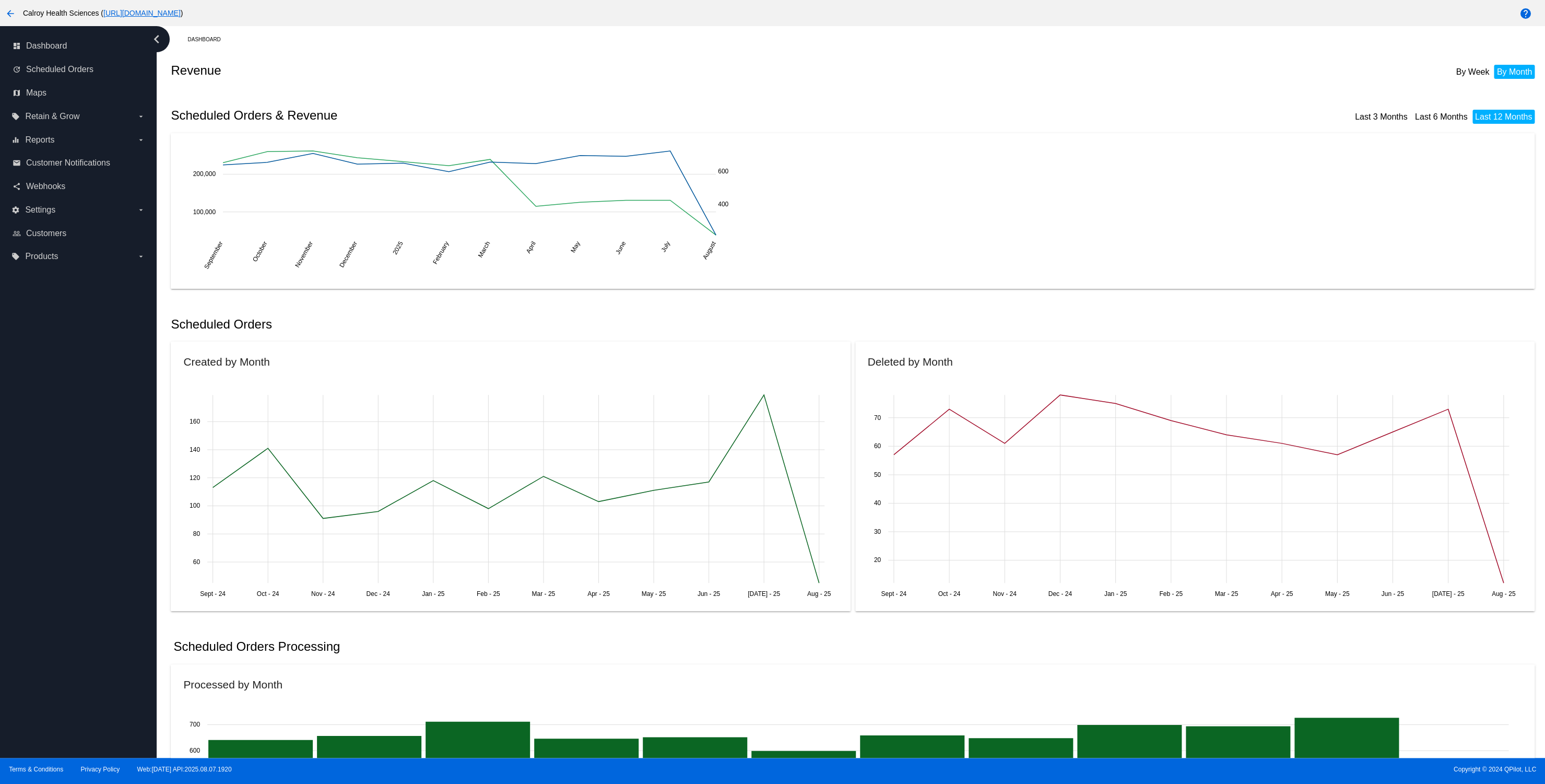
click at [9, 11] on mat-icon "arrow_back" at bounding box center [10, 13] width 13 height 13
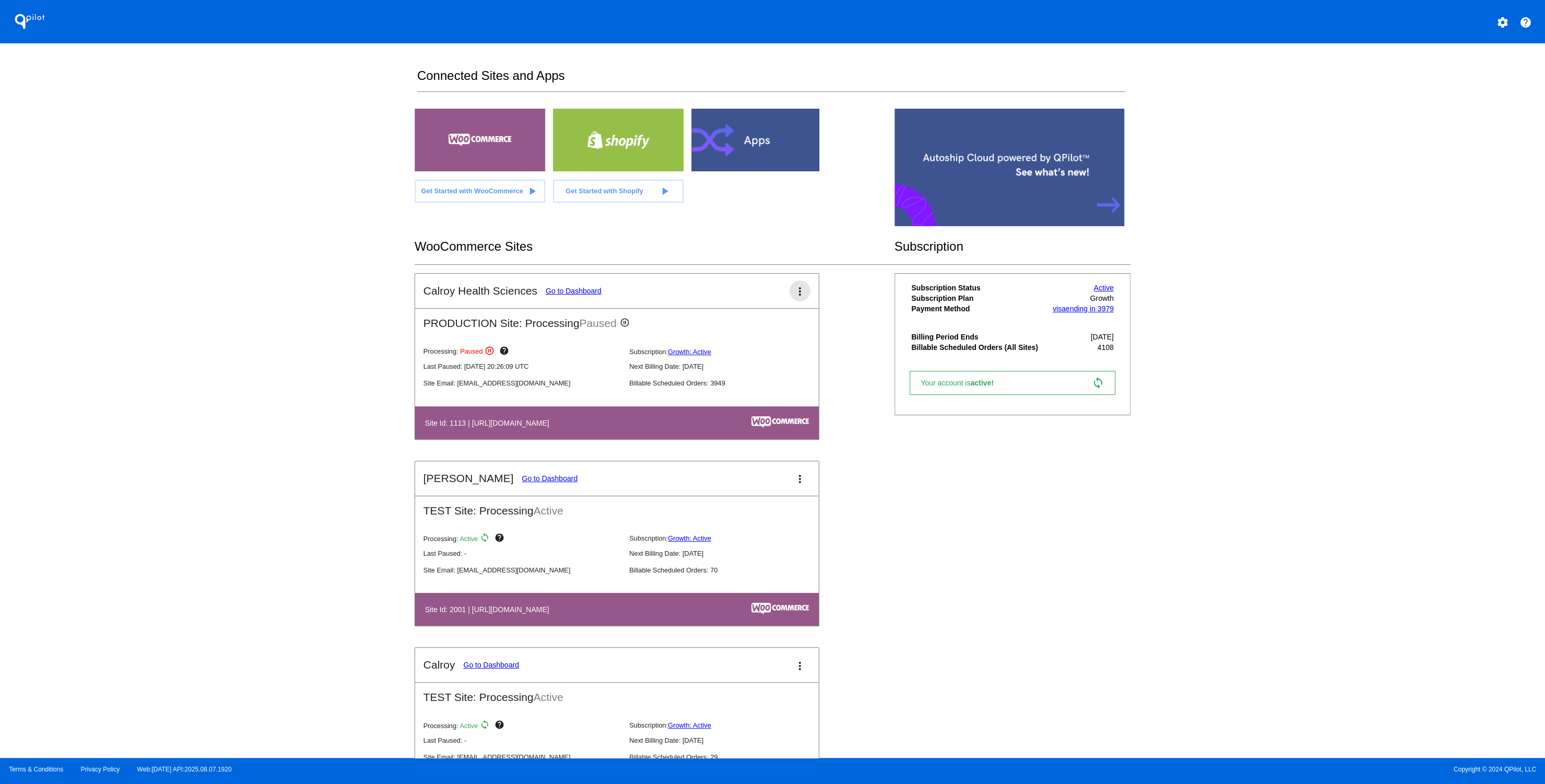
click at [803, 287] on button "more_vert" at bounding box center [799, 291] width 21 height 21
click at [760, 346] on span "resume processing" at bounding box center [771, 348] width 62 height 8
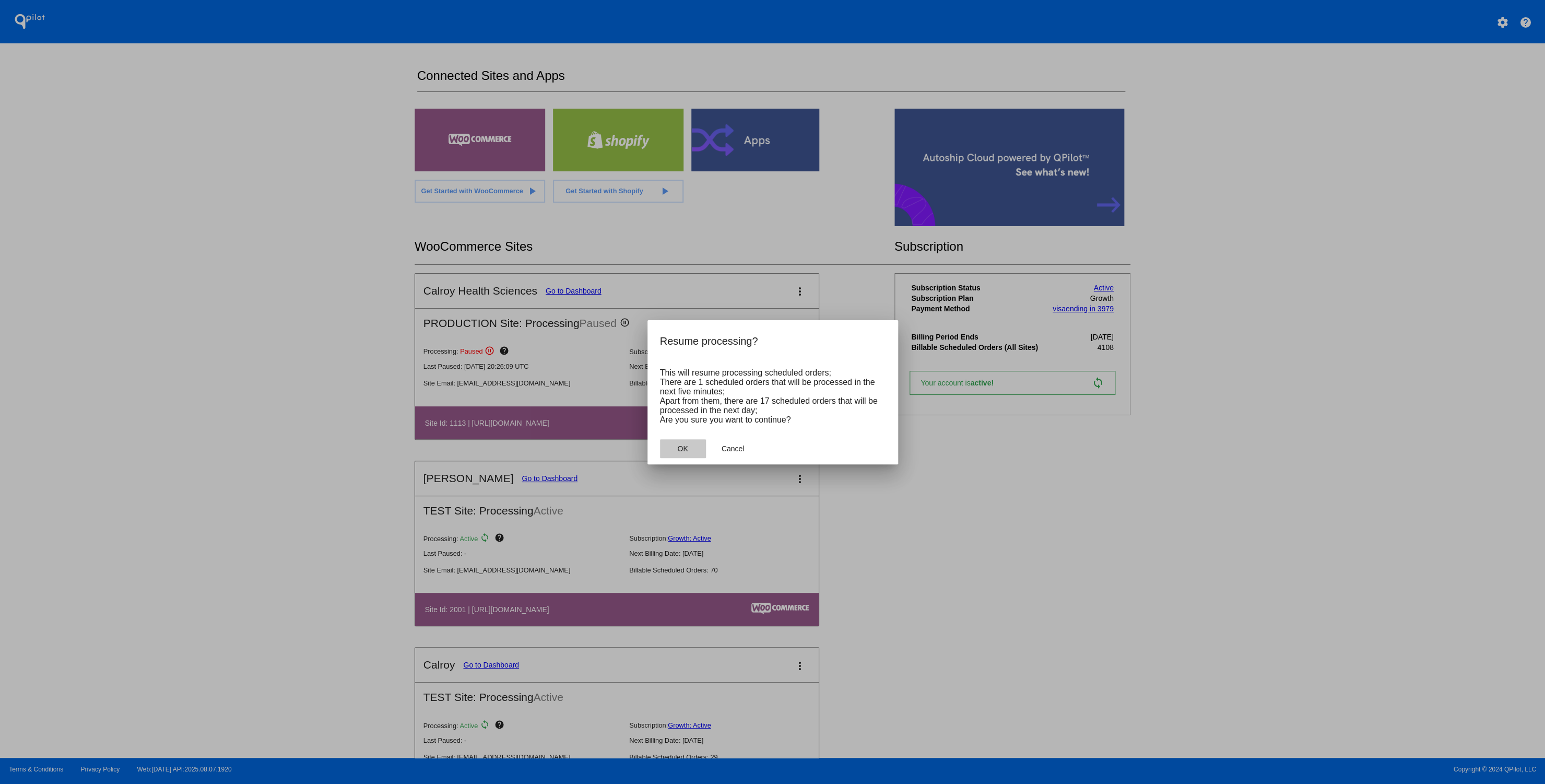
click at [684, 450] on span "OK" at bounding box center [682, 448] width 10 height 8
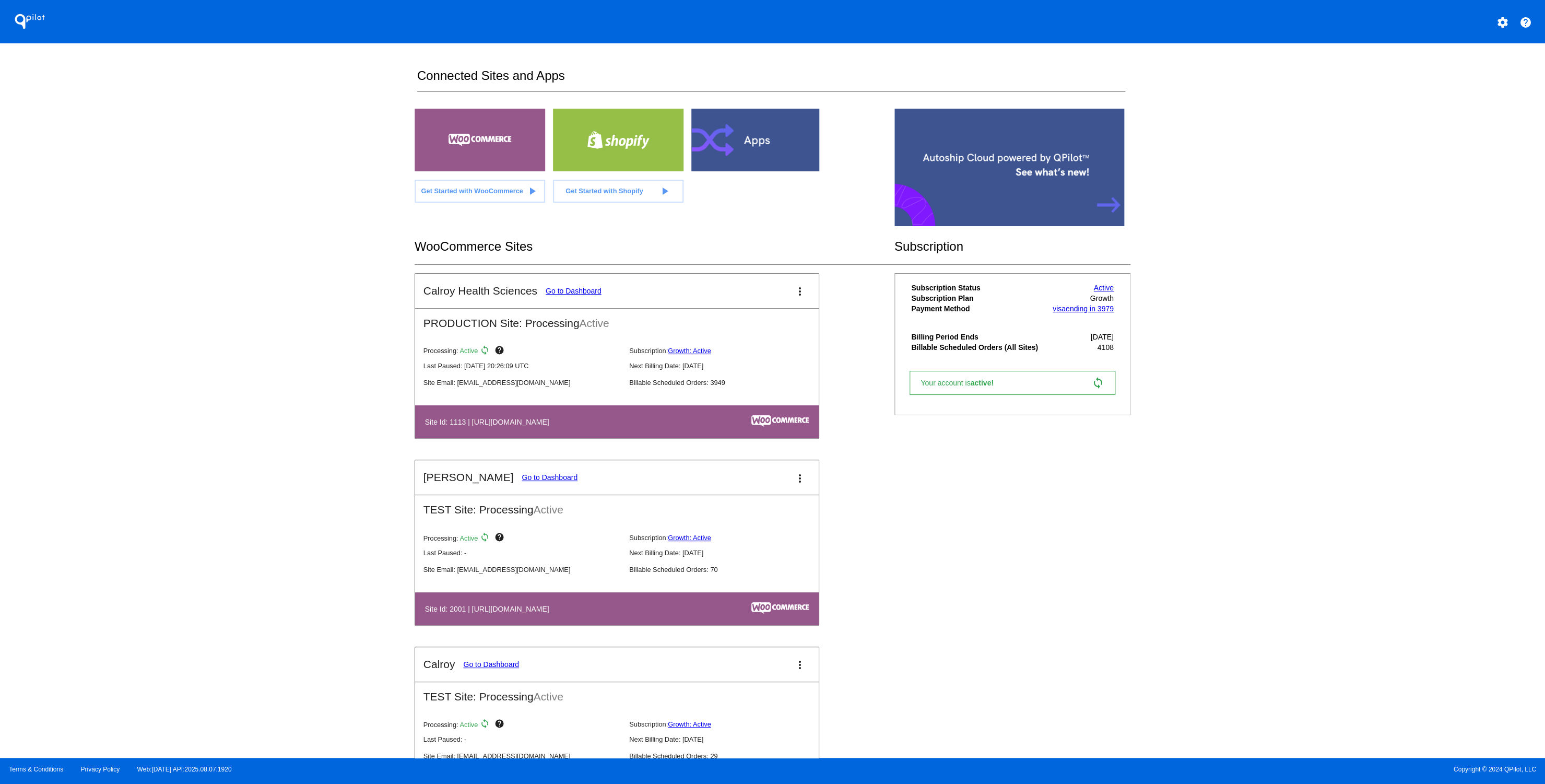
click at [585, 292] on link "Go to Dashboard" at bounding box center [573, 291] width 56 height 8
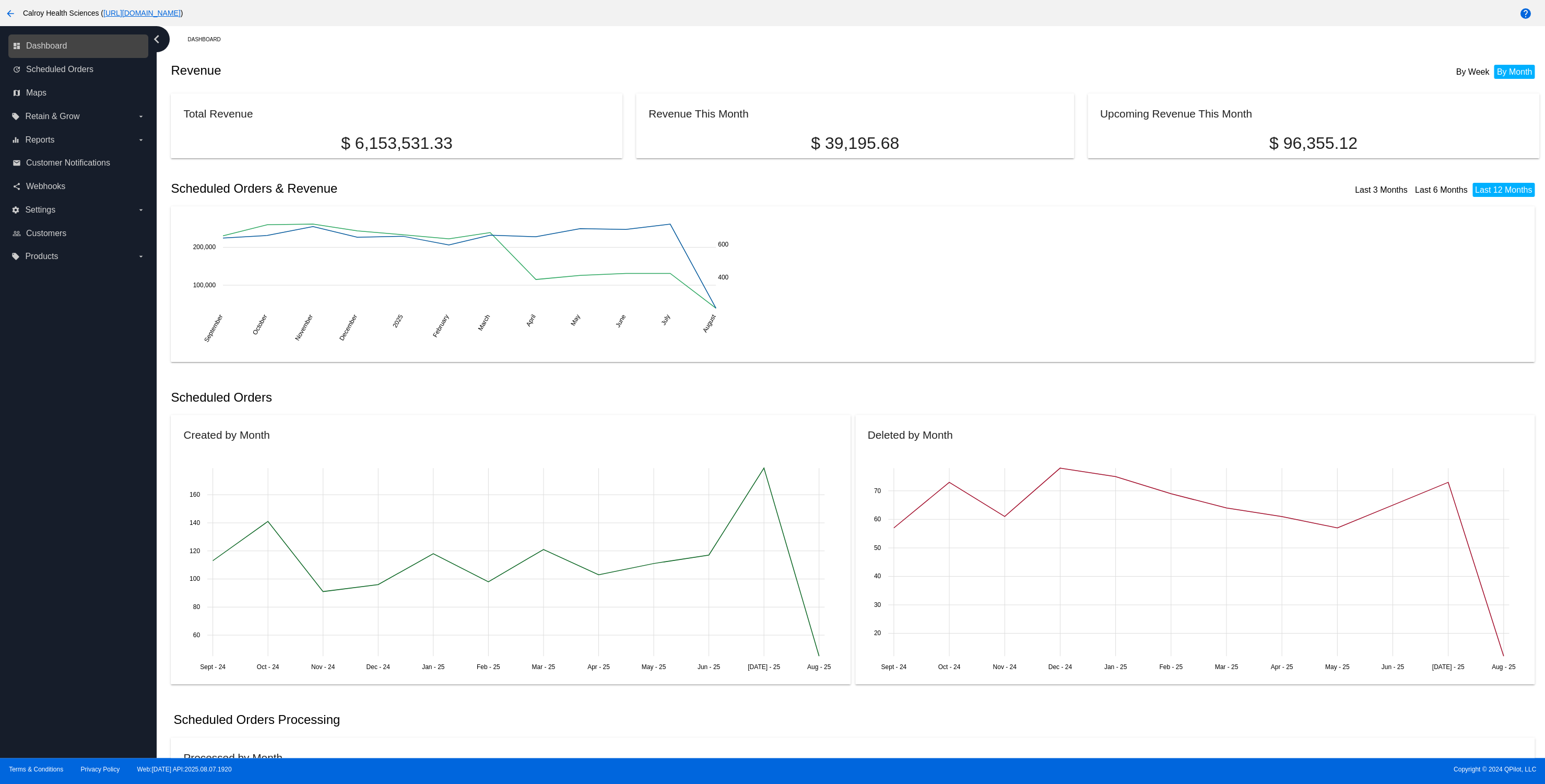
click at [71, 51] on link "dashboard Dashboard" at bounding box center [79, 46] width 132 height 17
click at [66, 66] on span "Scheduled Orders" at bounding box center [60, 69] width 68 height 9
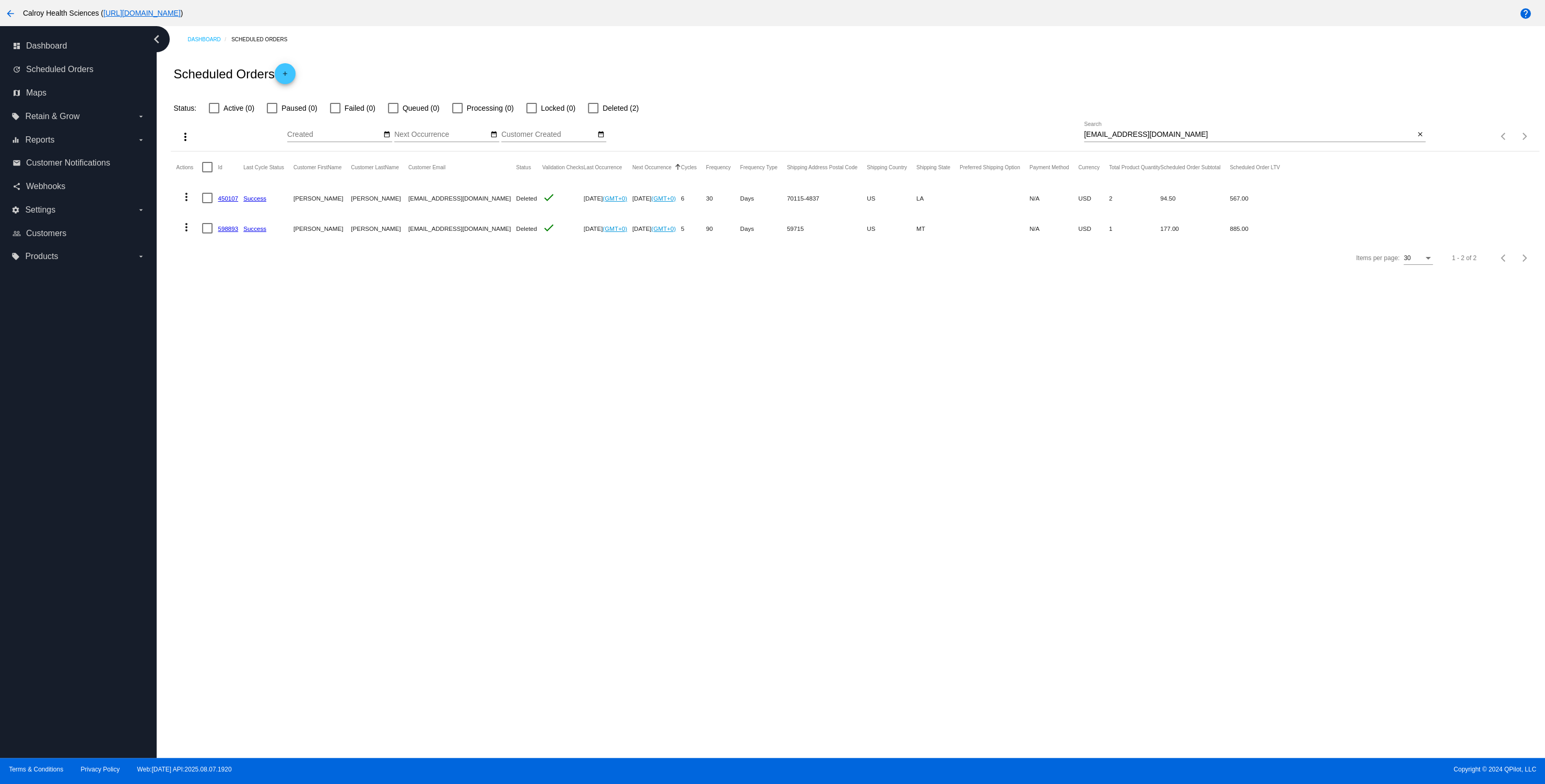
click at [215, 108] on div at bounding box center [214, 107] width 10 height 10
click at [214, 113] on input "Active (0)" at bounding box center [214, 113] width 1 height 1
checkbox input "true"
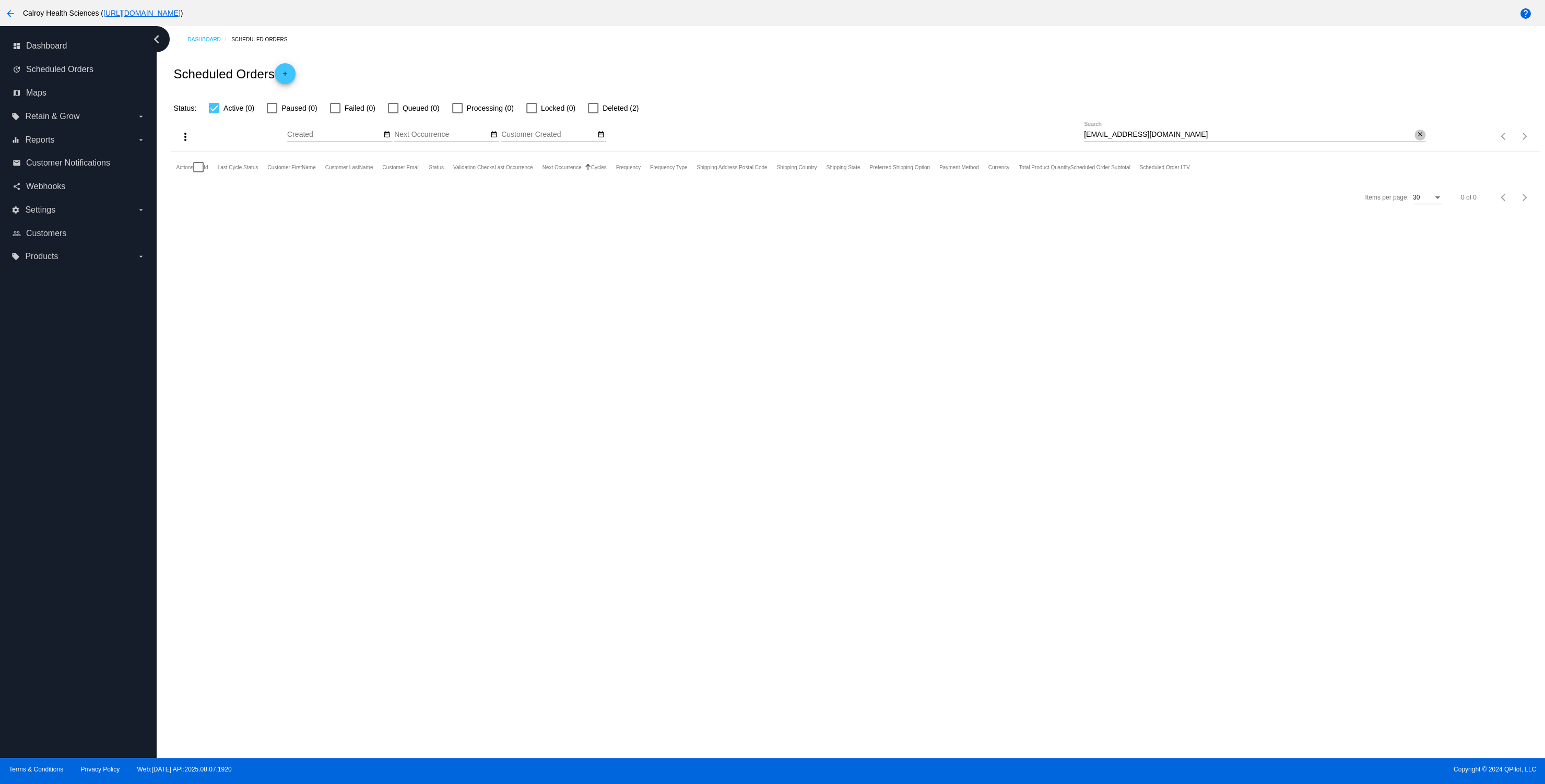
click at [1421, 136] on mat-icon "close" at bounding box center [1420, 134] width 7 height 8
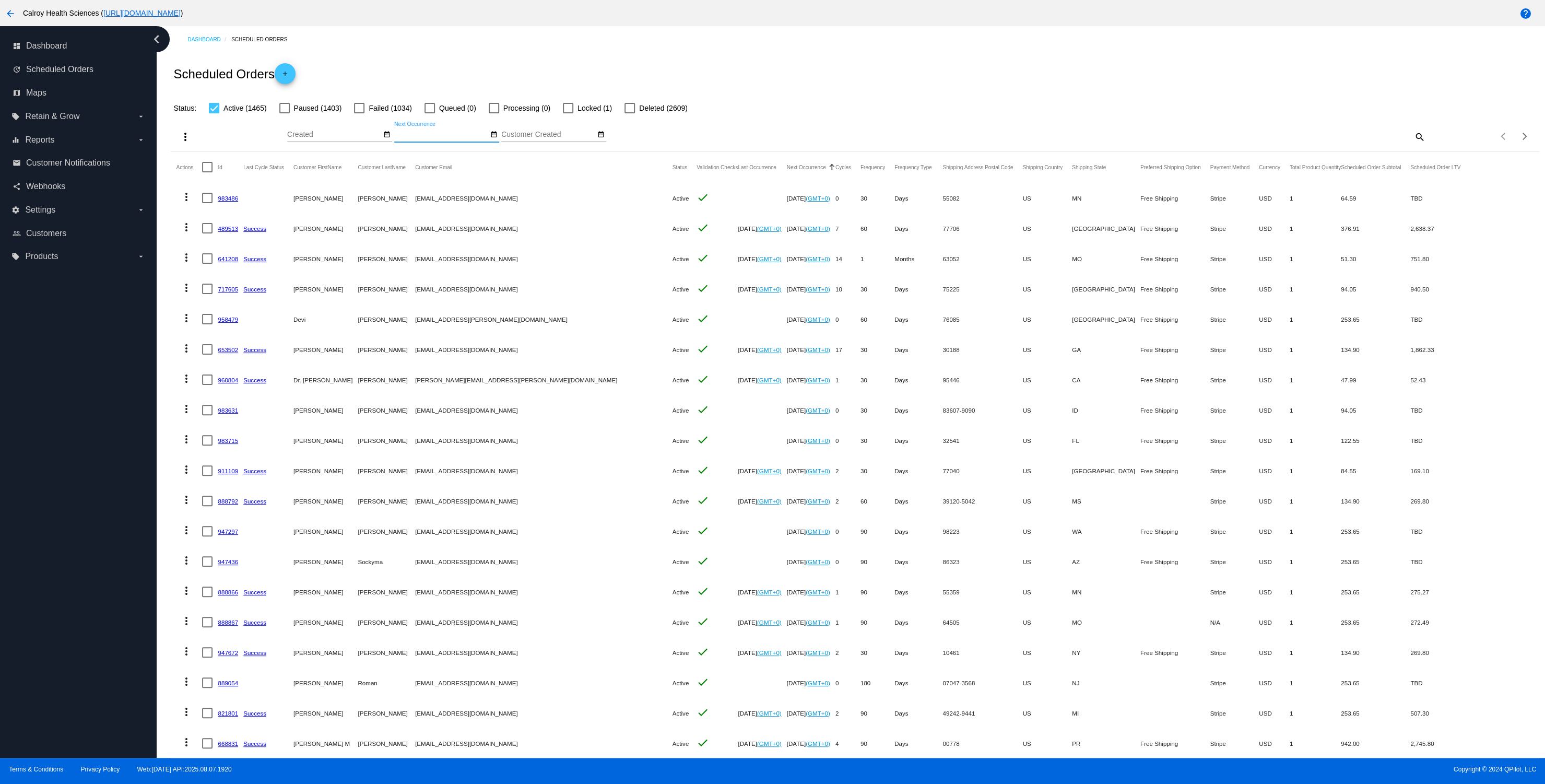
click at [440, 134] on input "Next Occurrence" at bounding box center [441, 134] width 94 height 8
click at [414, 213] on td "10" at bounding box center [411, 216] width 18 height 16
click at [726, 125] on div "Aug Jan Feb Mar Apr Su Mo" at bounding box center [686, 136] width 797 height 30
click at [450, 138] on input "Next Occurrence" at bounding box center [441, 134] width 94 height 8
click at [410, 215] on td "10" at bounding box center [411, 216] width 18 height 16
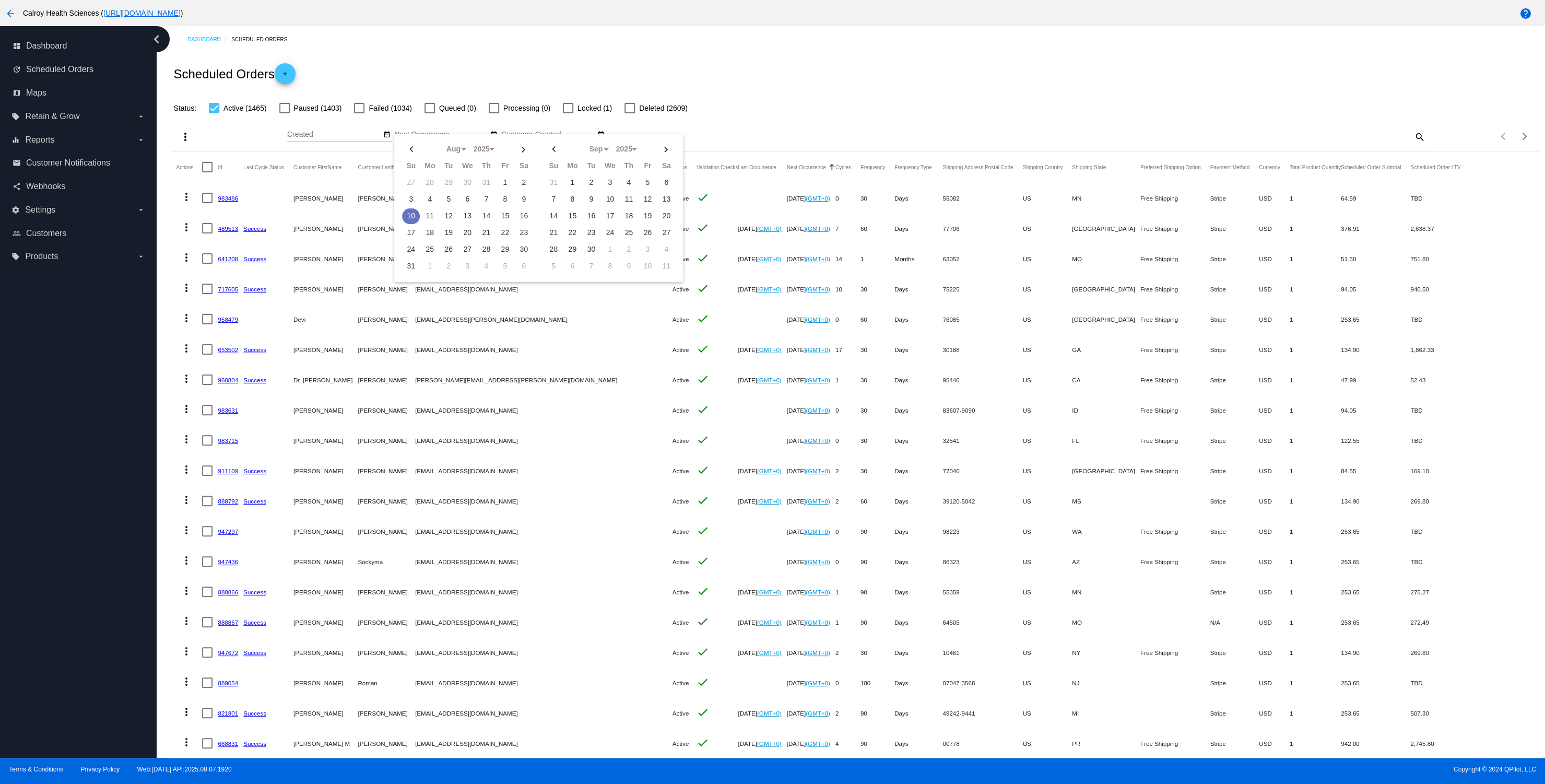
click at [410, 215] on td "10" at bounding box center [411, 216] width 18 height 16
type input "08/10/2025 - 08/10/2025"
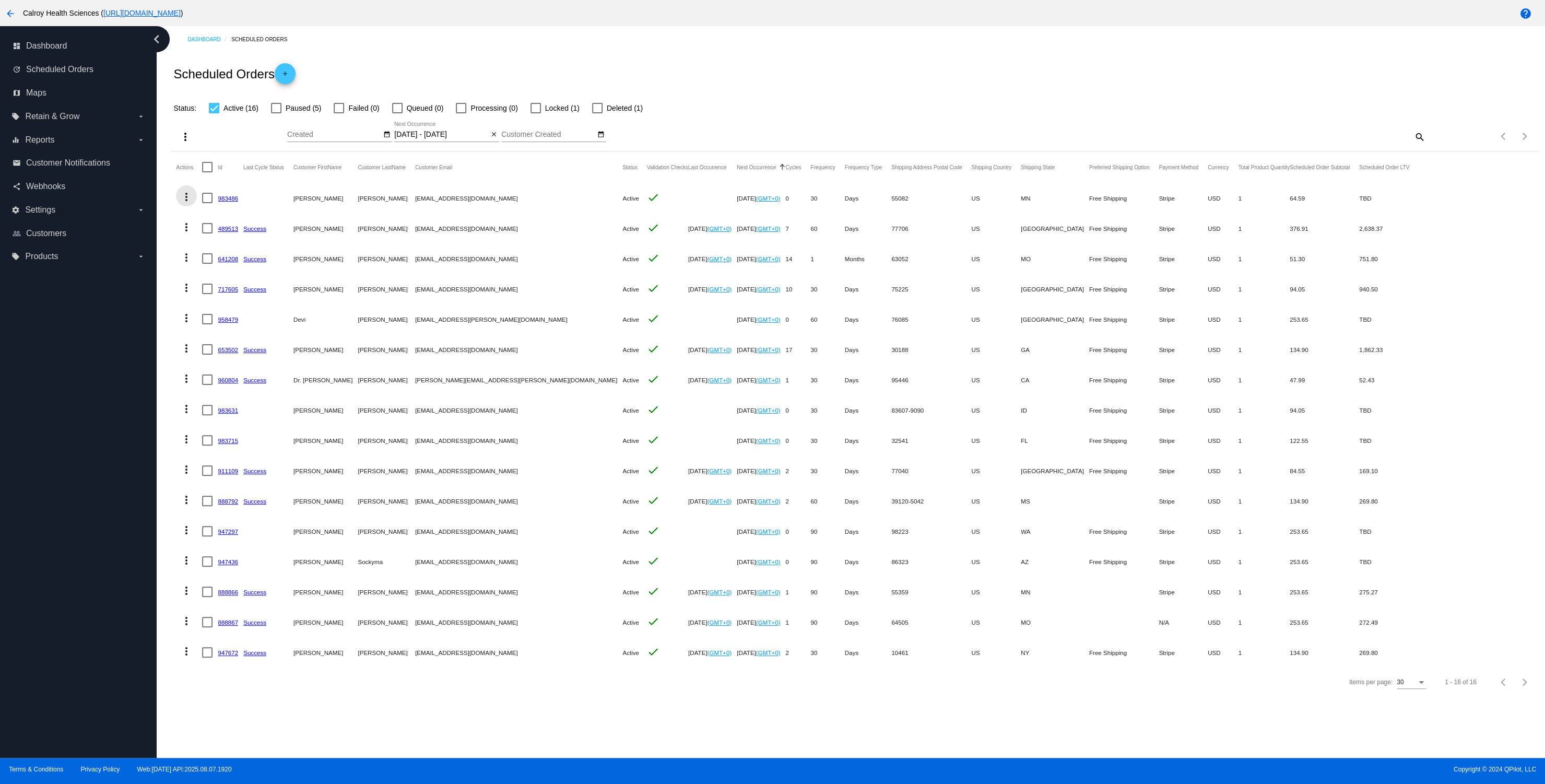
click at [186, 198] on mat-icon "more_vert" at bounding box center [186, 197] width 13 height 13
click at [757, 107] on div at bounding box center [772, 392] width 1545 height 784
click at [228, 197] on link "983486" at bounding box center [228, 198] width 20 height 7
click at [226, 230] on link "489513" at bounding box center [228, 228] width 20 height 7
click at [227, 260] on link "641208" at bounding box center [228, 259] width 20 height 7
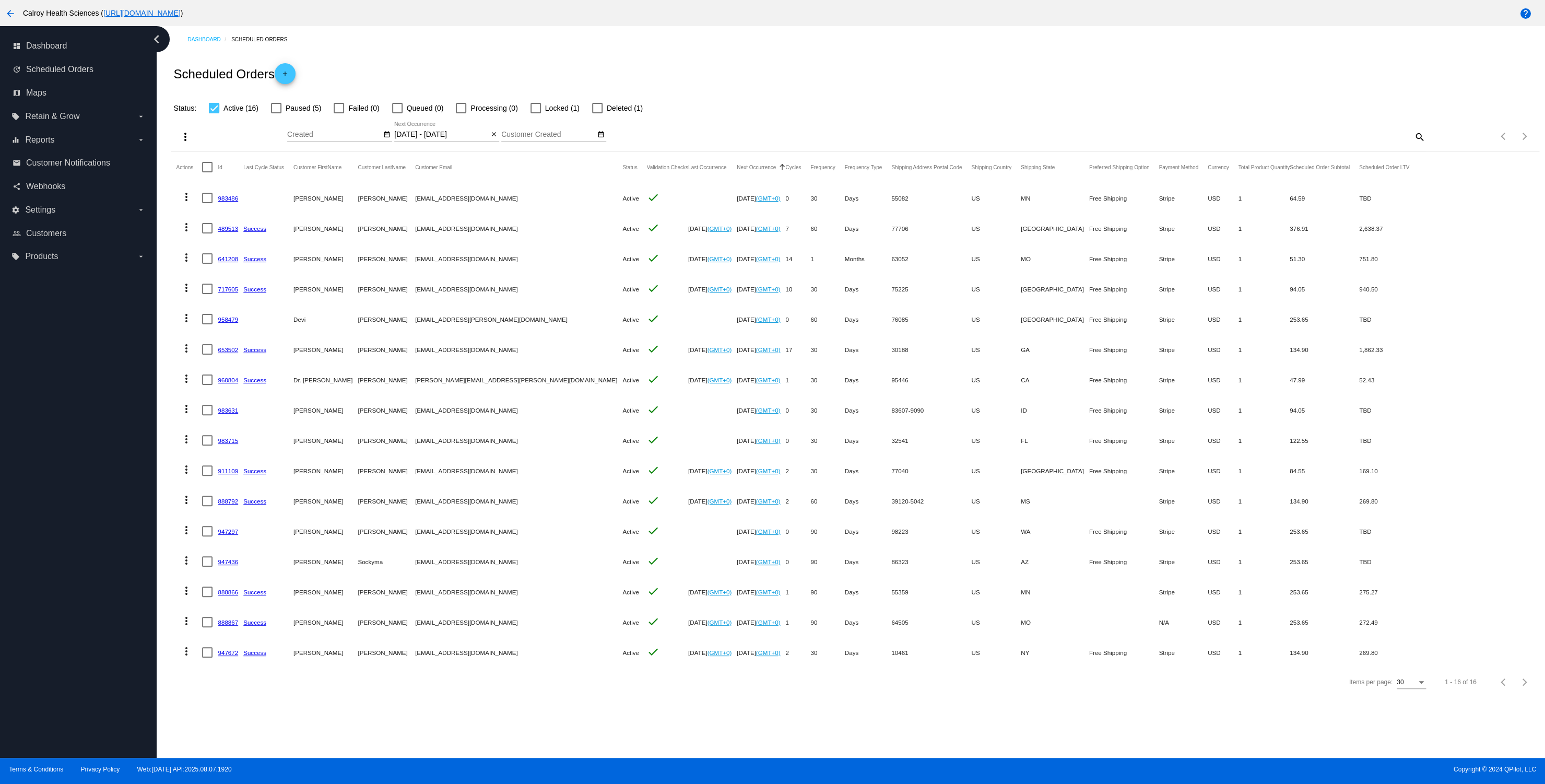
click at [226, 291] on link "717605" at bounding box center [228, 289] width 20 height 7
click at [228, 321] on link "958479" at bounding box center [228, 318] width 20 height 7
click at [227, 348] on link "653502" at bounding box center [228, 349] width 20 height 7
click at [188, 194] on mat-icon "more_vert" at bounding box center [186, 197] width 13 height 13
click at [218, 276] on span "Process Now" at bounding box center [228, 274] width 43 height 8
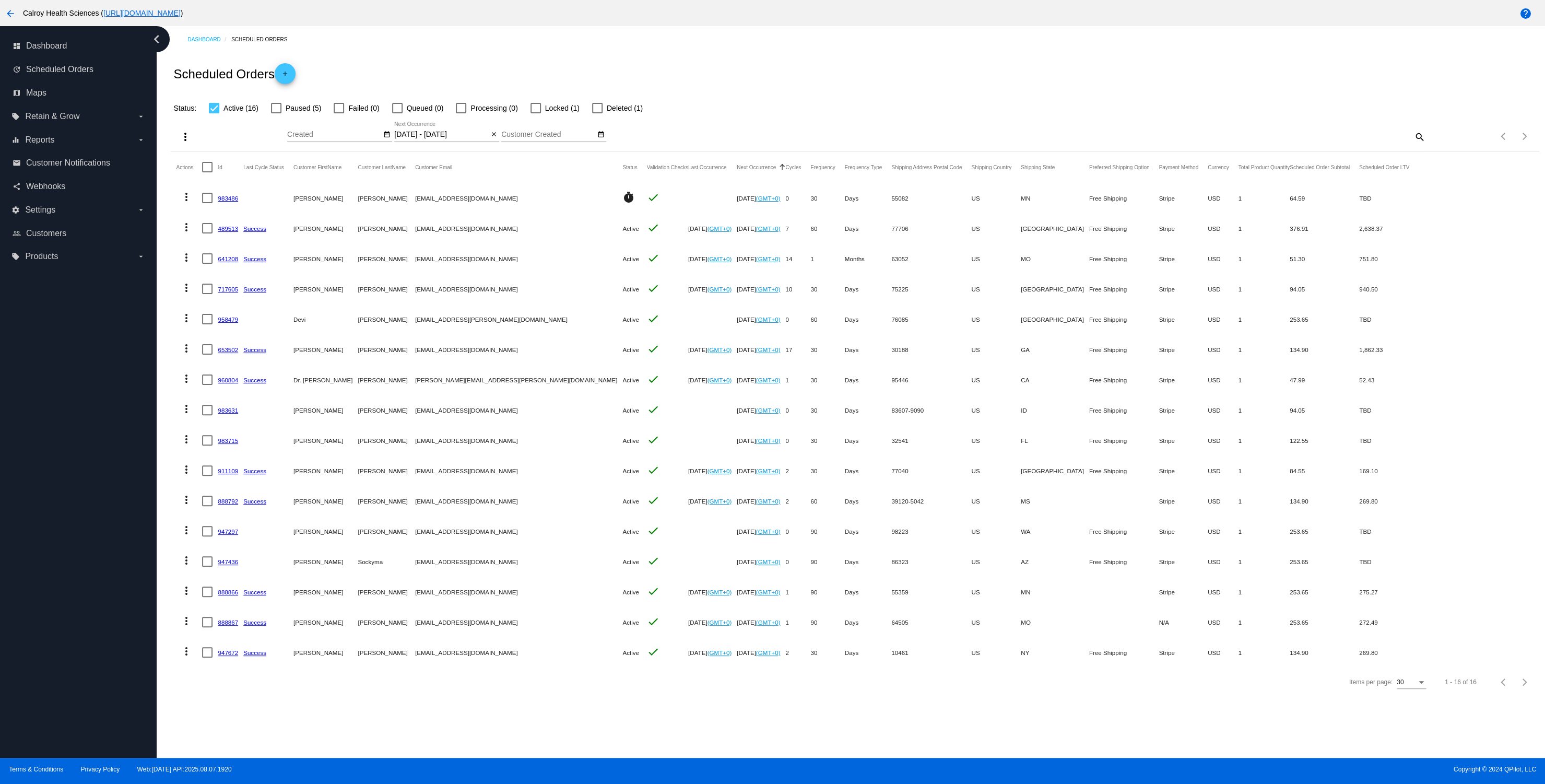
drag, startPoint x: 418, startPoint y: 201, endPoint x: 488, endPoint y: 204, distance: 70.1
click at [488, 203] on mat-row "more_vert 983486 David Eisenbrandt deisenbrandt@outlook.com timer check Aug 10 …" at bounding box center [797, 198] width 1242 height 30
copy mat-row "deisenbrandt@outlook.com"
click at [493, 138] on mat-icon "close" at bounding box center [494, 134] width 7 height 8
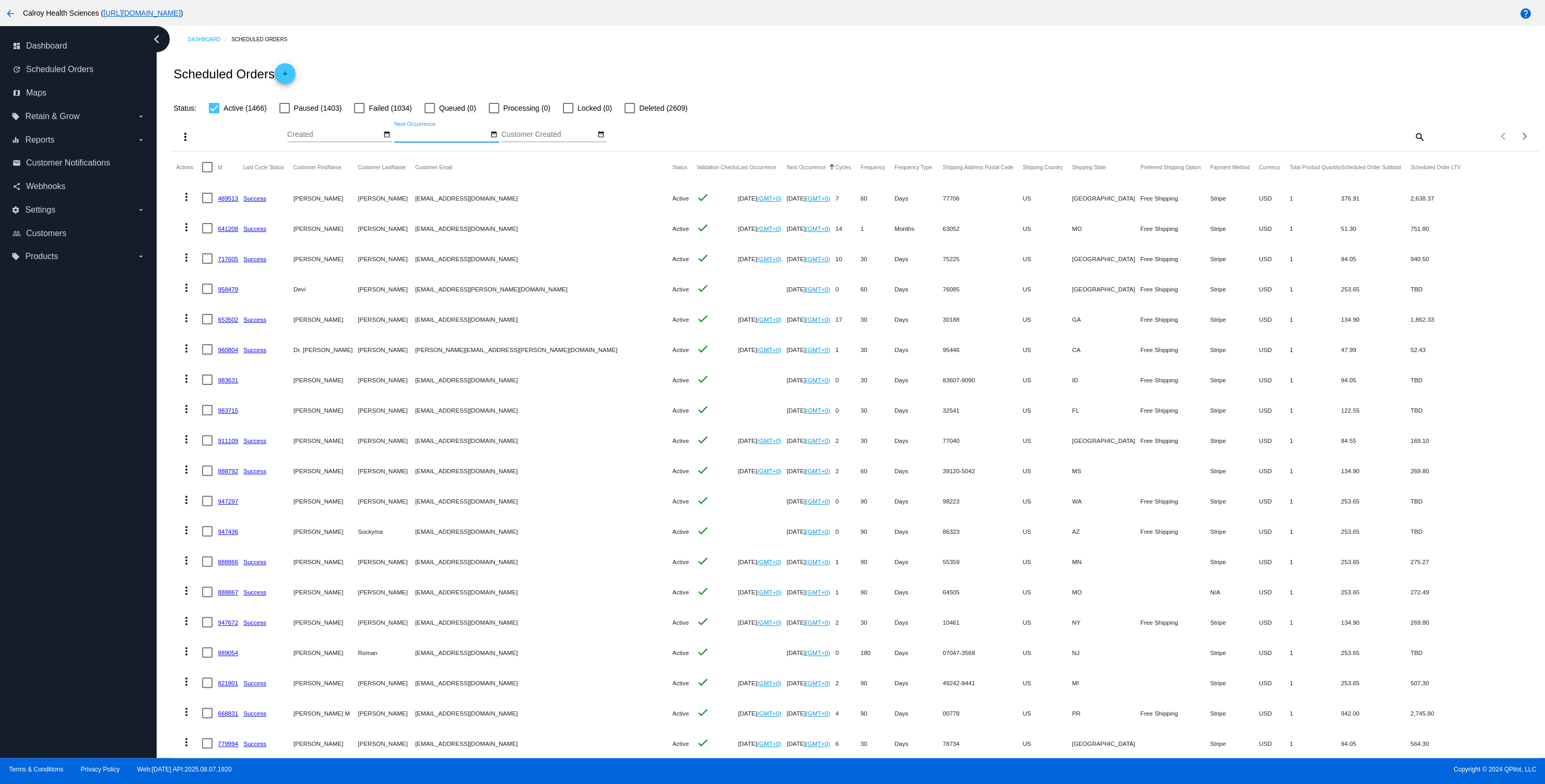
click at [1414, 134] on mat-icon "search" at bounding box center [1420, 136] width 13 height 16
click at [1307, 137] on input "Search" at bounding box center [1254, 134] width 341 height 8
paste input "deisenbrandt@outlook.com"
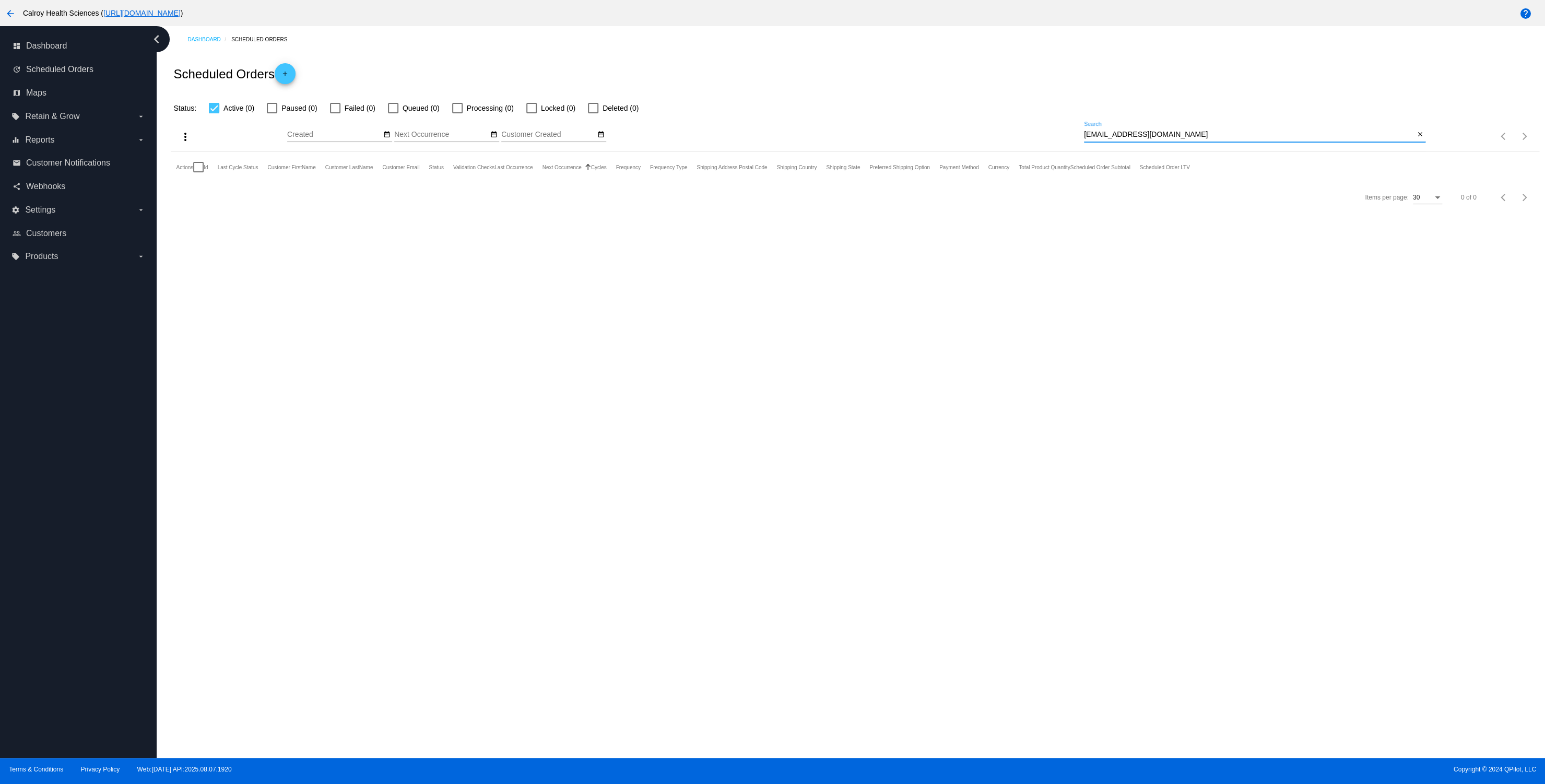
type input "deisenbrandt@outlook.com"
click at [215, 109] on div at bounding box center [214, 107] width 10 height 10
click at [214, 113] on input "Active (0)" at bounding box center [214, 113] width 1 height 1
checkbox input "false"
click at [9, 14] on mat-icon "arrow_back" at bounding box center [10, 13] width 13 height 13
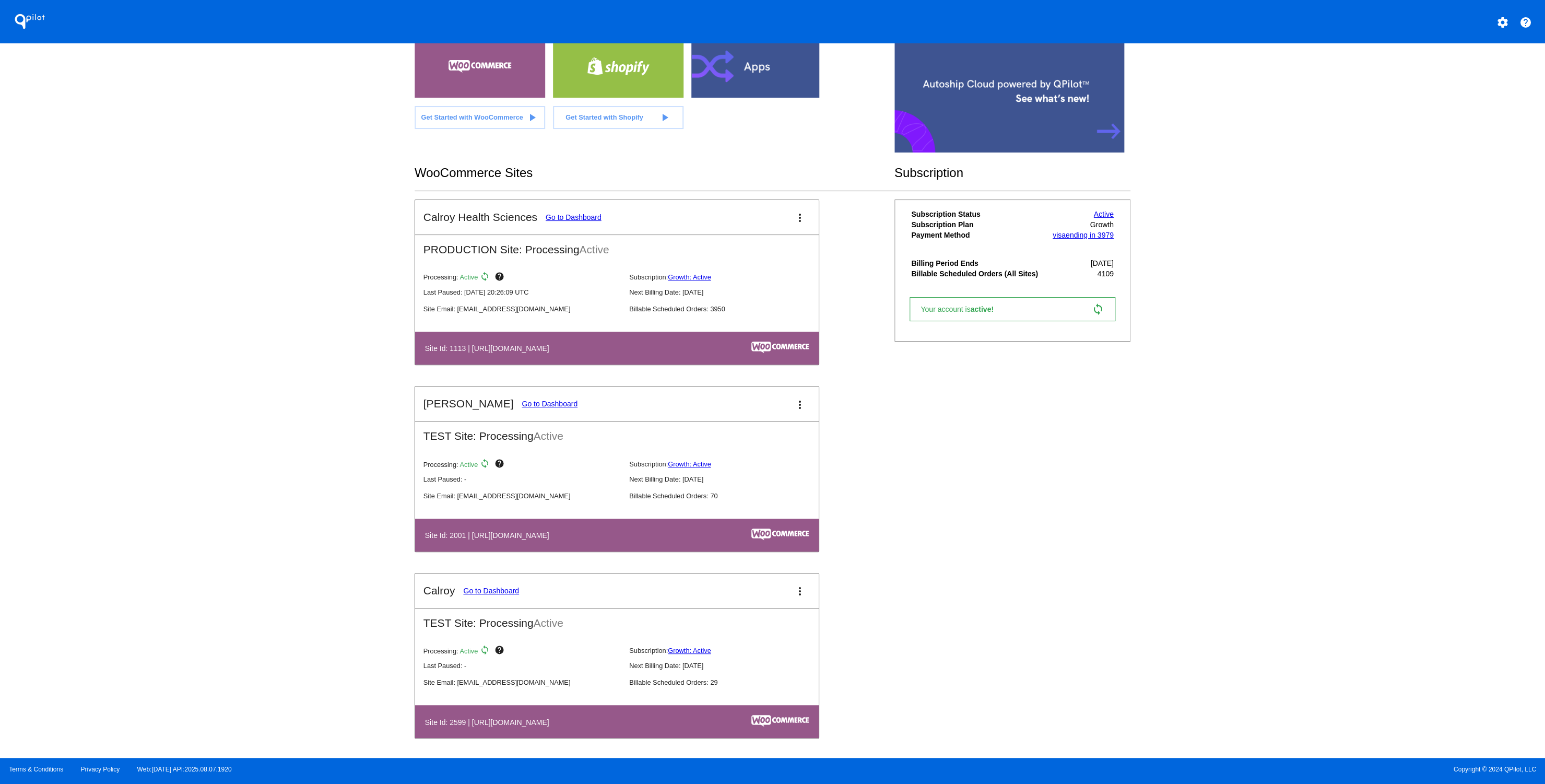
scroll to position [73, 0]
click at [571, 218] on link "Go to Dashboard" at bounding box center [573, 218] width 56 height 8
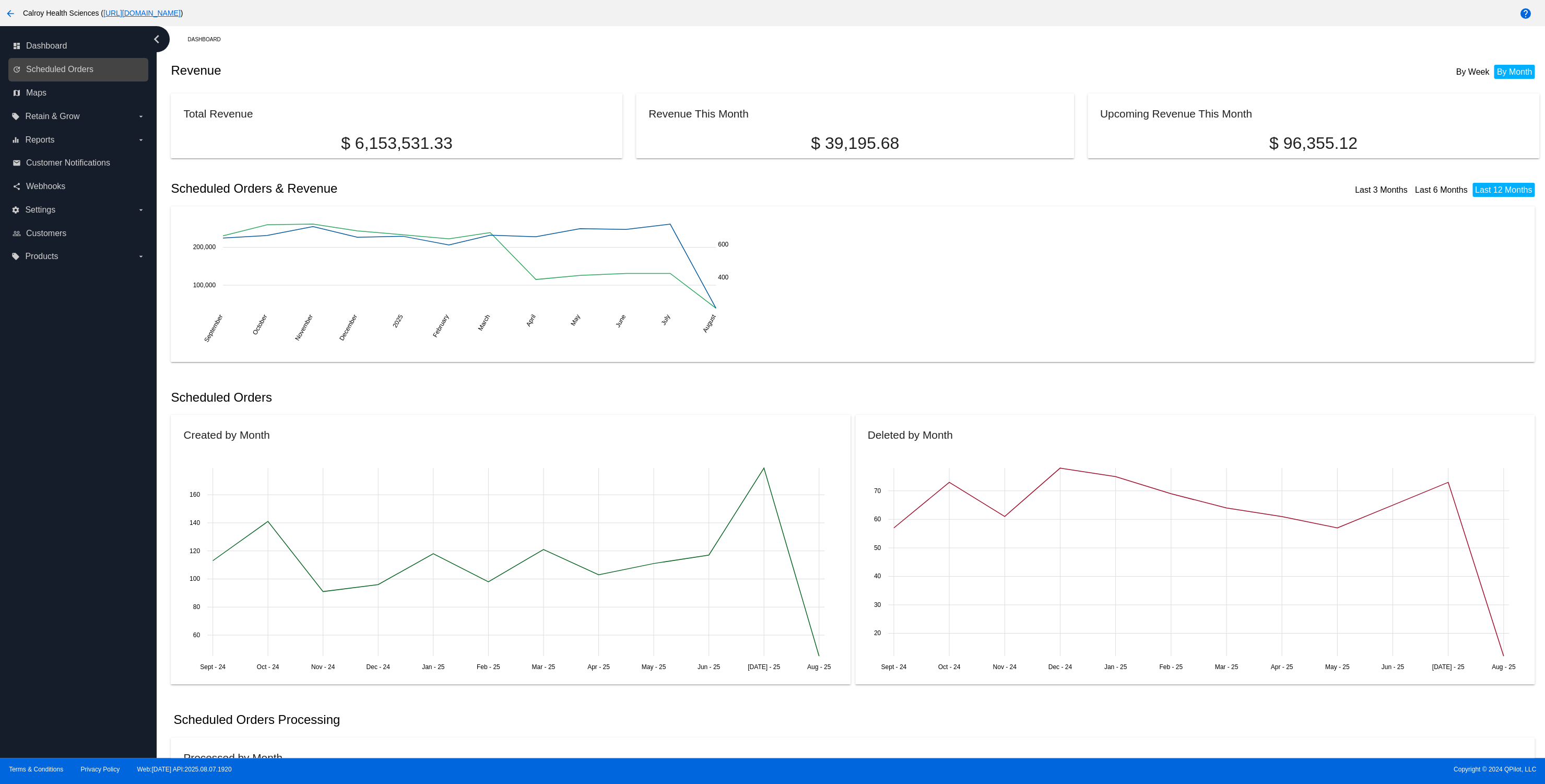
click at [74, 76] on link "update Scheduled Orders" at bounding box center [79, 69] width 132 height 17
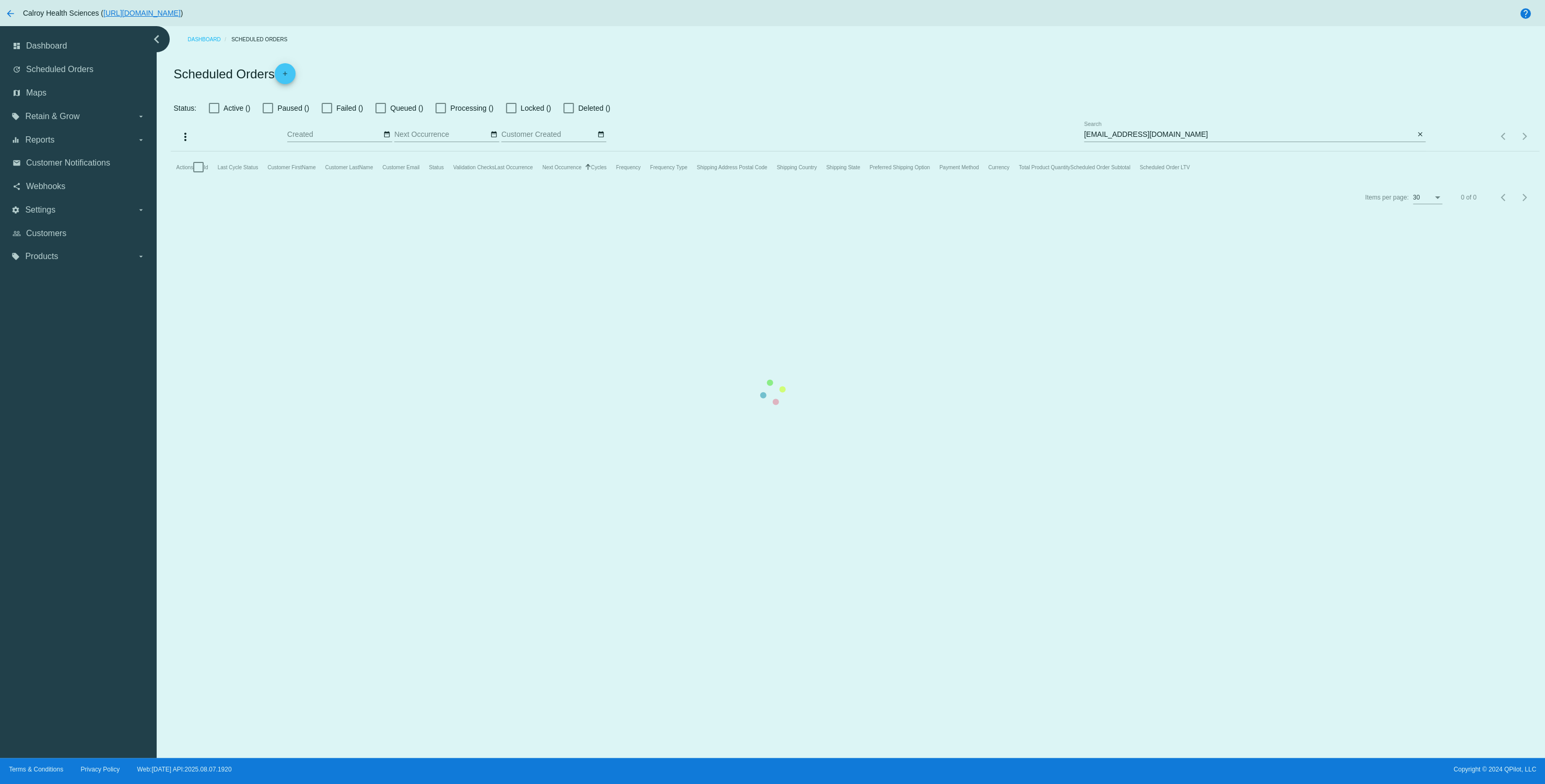
click at [1423, 151] on mat-table "Actions Id Last Cycle Status Customer FirstName Customer LastName Customer Emai…" at bounding box center [855, 166] width 1369 height 31
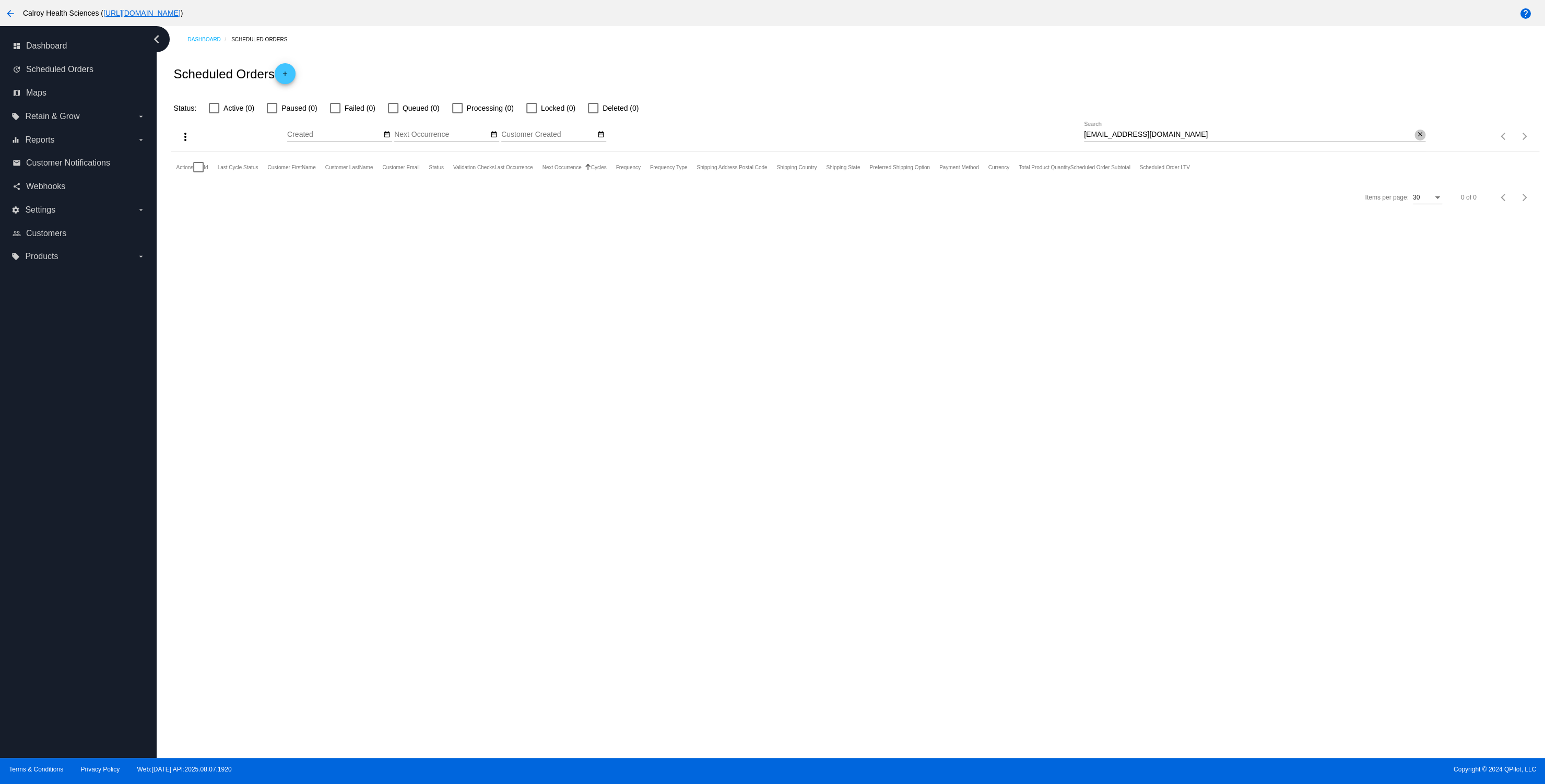
click at [1422, 136] on mat-icon "close" at bounding box center [1420, 134] width 7 height 8
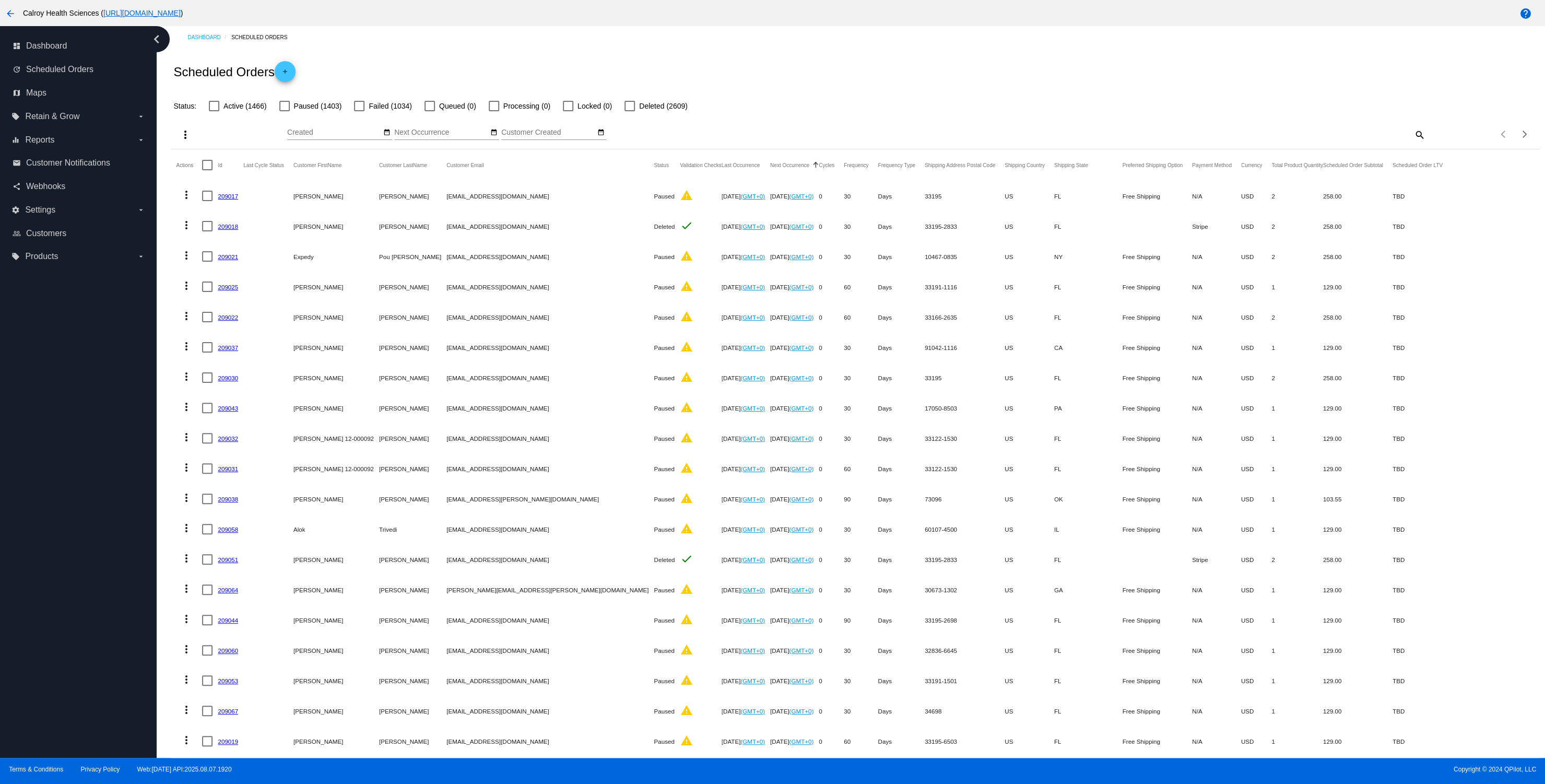
click at [1423, 134] on mat-icon "search" at bounding box center [1420, 134] width 13 height 16
click at [1329, 133] on input "Search" at bounding box center [1254, 132] width 341 height 8
paste input "deisenbrandt@outlook.com"
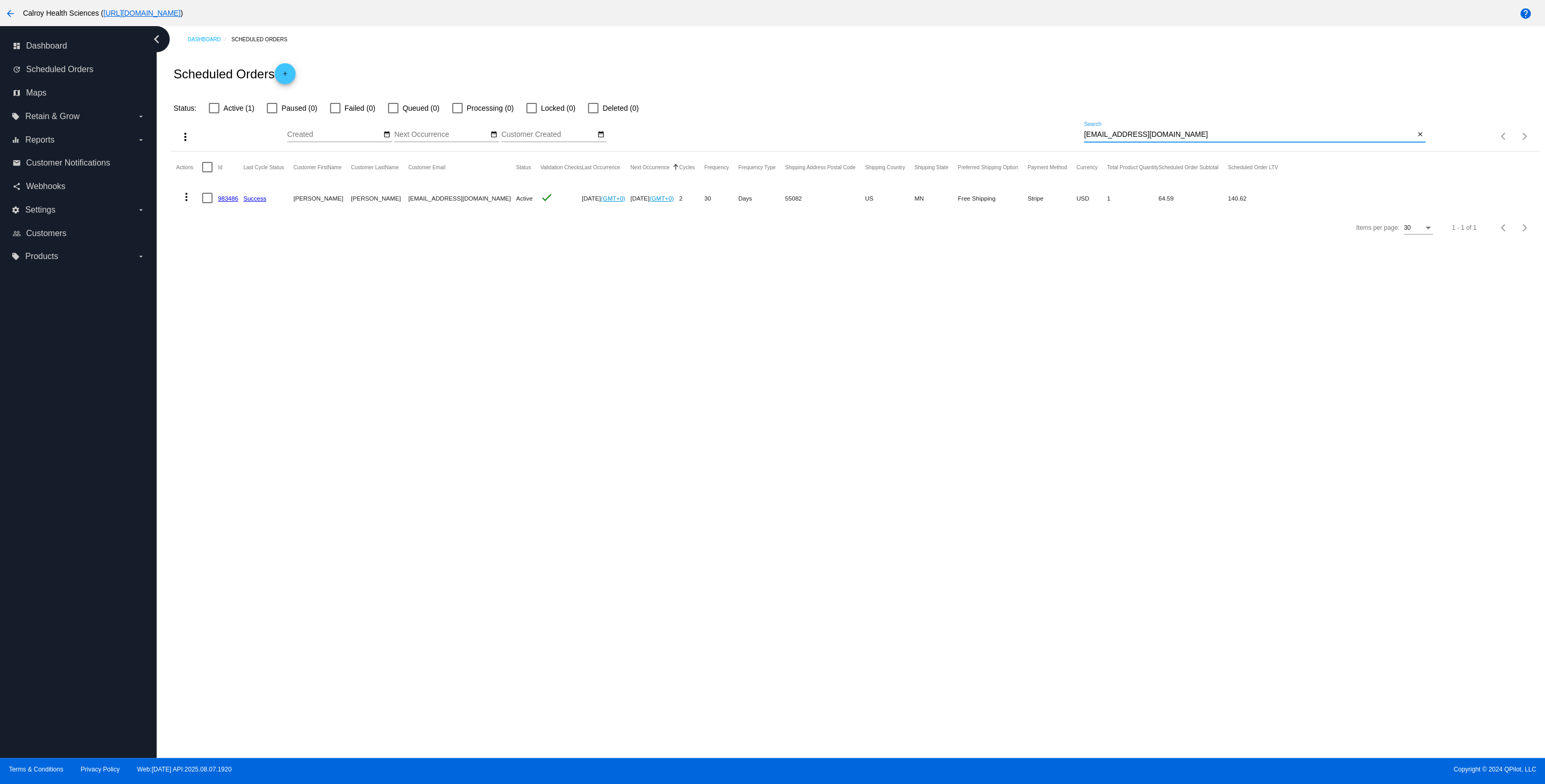
scroll to position [0, 0]
type input "deisenbrandt@outlook.com"
click at [1422, 135] on mat-icon "close" at bounding box center [1420, 134] width 7 height 8
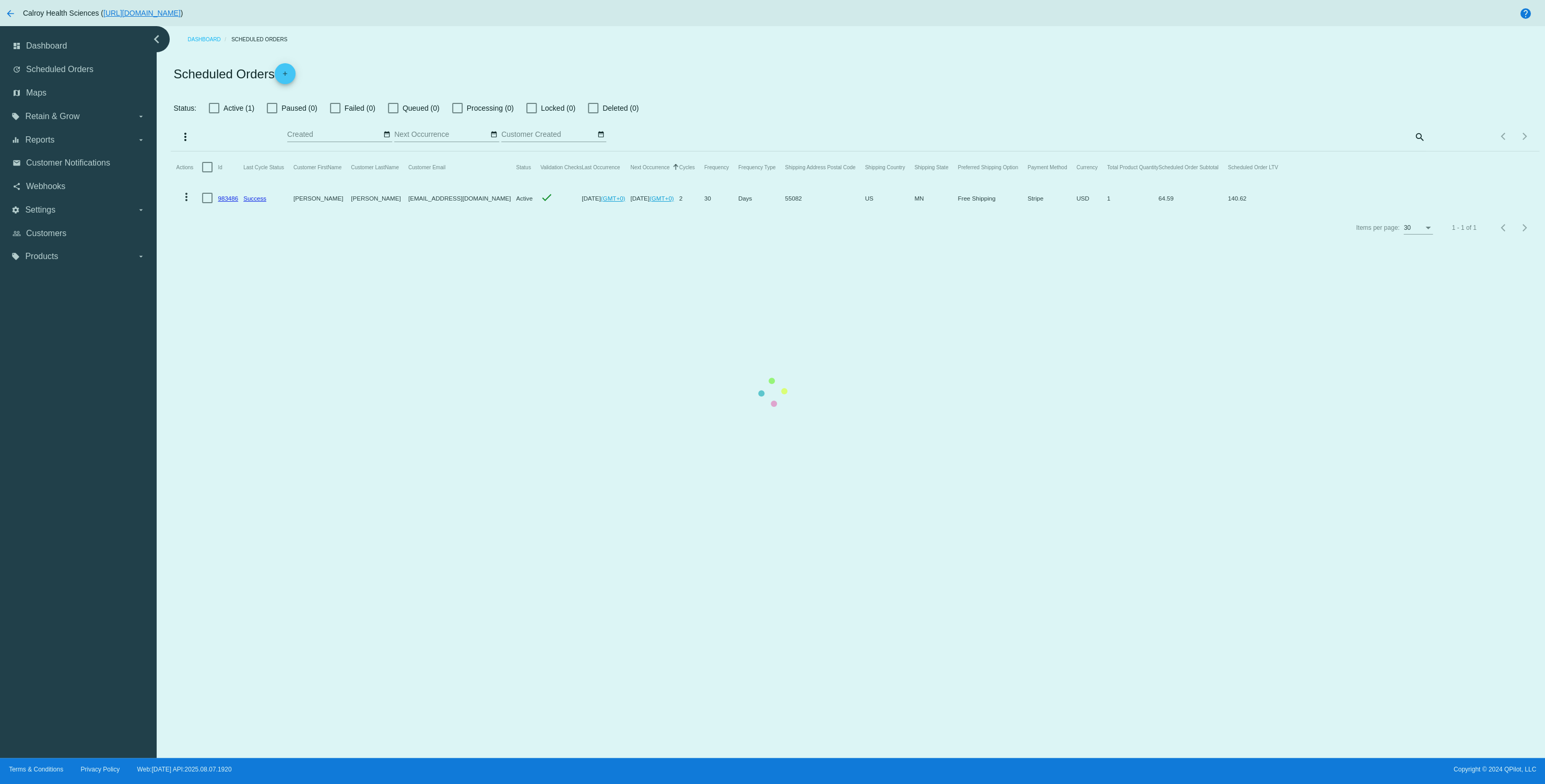
click at [811, 151] on mat-table "Actions Id Last Cycle Status Customer FirstName Customer LastName Customer Emai…" at bounding box center [855, 182] width 1369 height 62
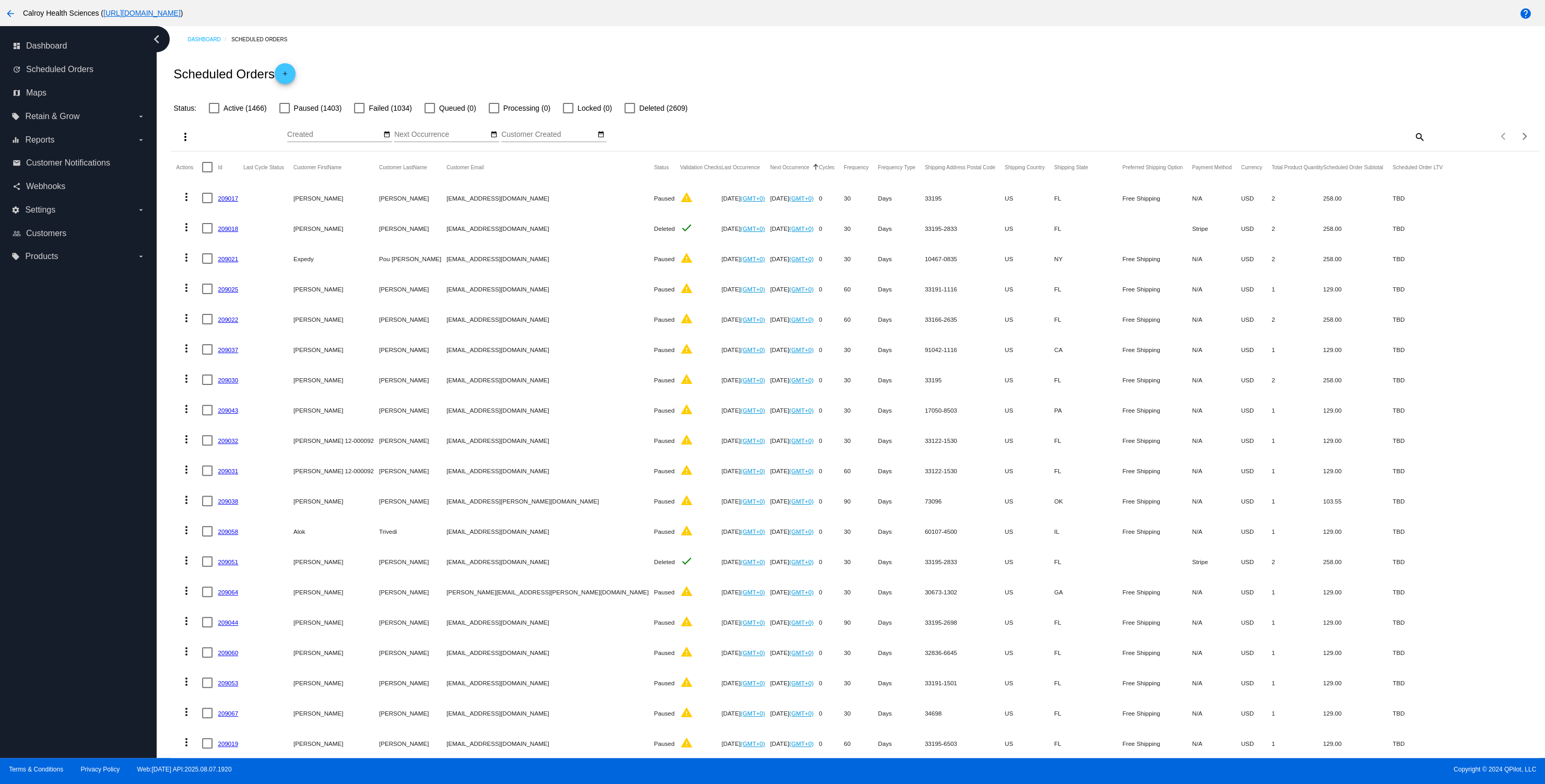
click at [1057, 106] on div "Status: Active (1466) Paused (1403) Failed (1034) Queued (0) Processing (0) Loc…" at bounding box center [855, 104] width 1369 height 20
click at [956, 80] on div "Scheduled Orders add" at bounding box center [855, 74] width 1369 height 42
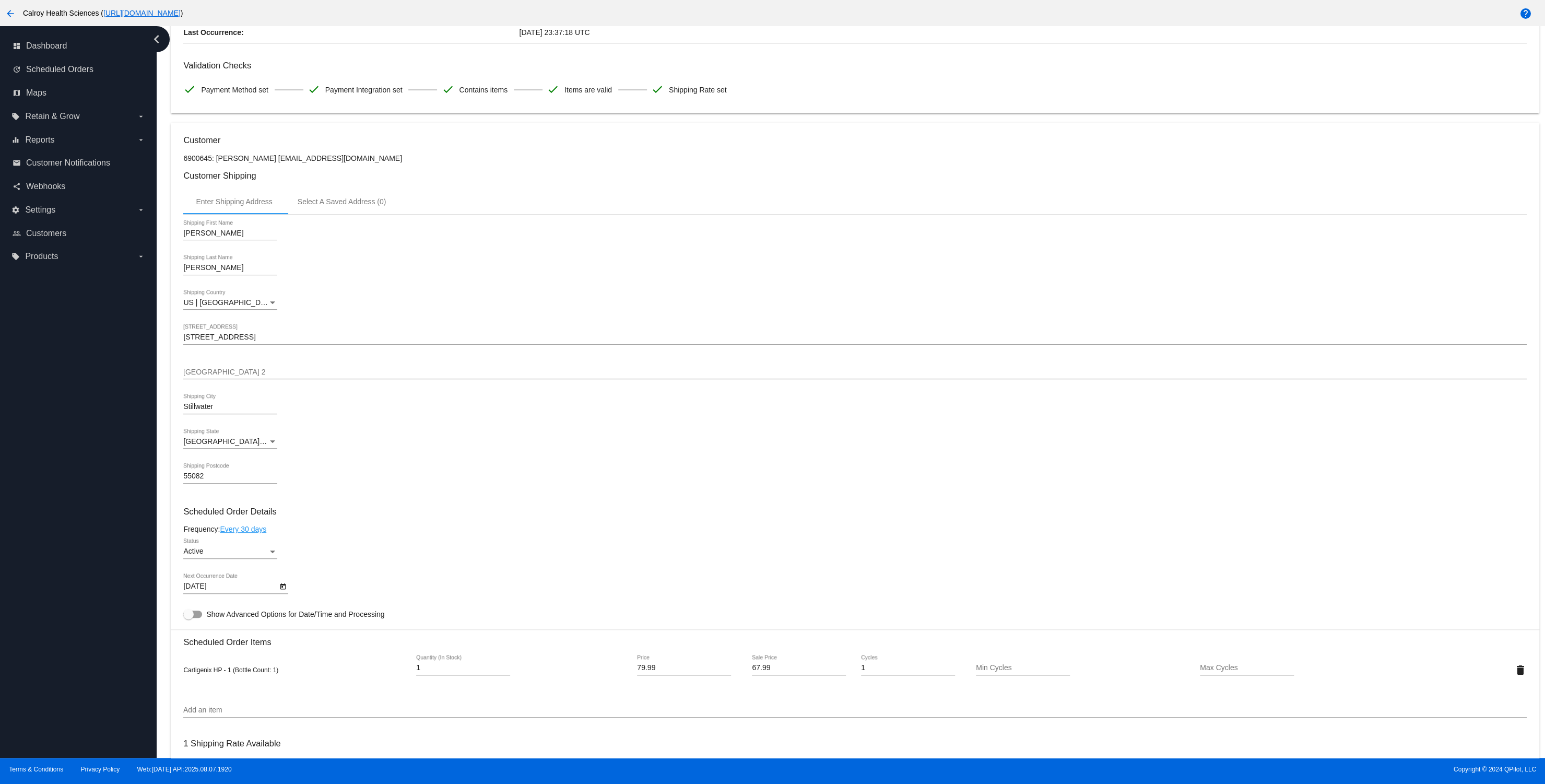
scroll to position [151, 0]
